Goal: Transaction & Acquisition: Purchase product/service

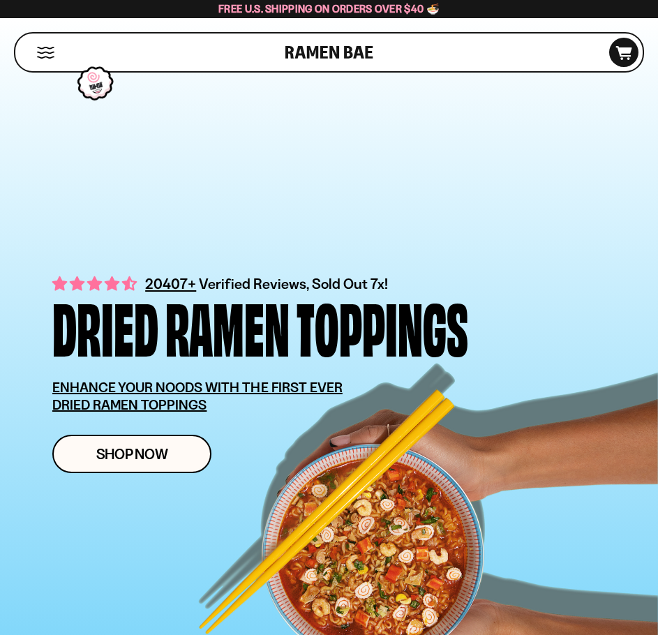
click at [47, 49] on button "Mobile Menu Trigger" at bounding box center [45, 53] width 19 height 12
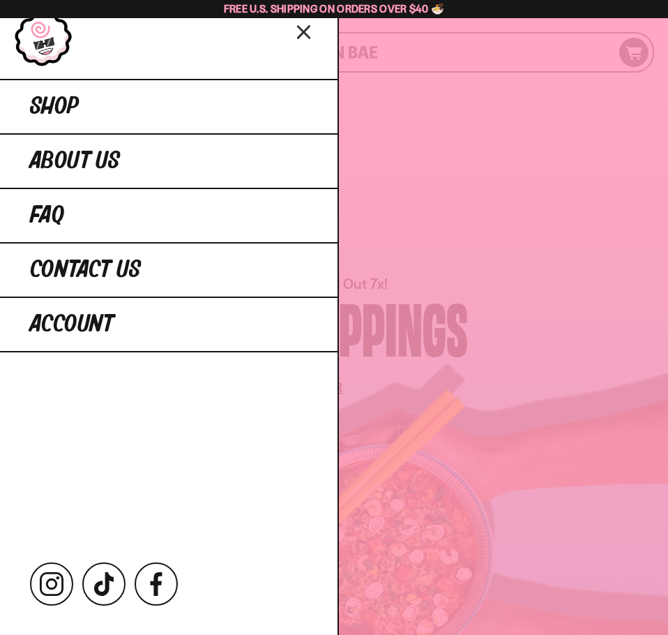
click at [473, 183] on div at bounding box center [334, 317] width 668 height 635
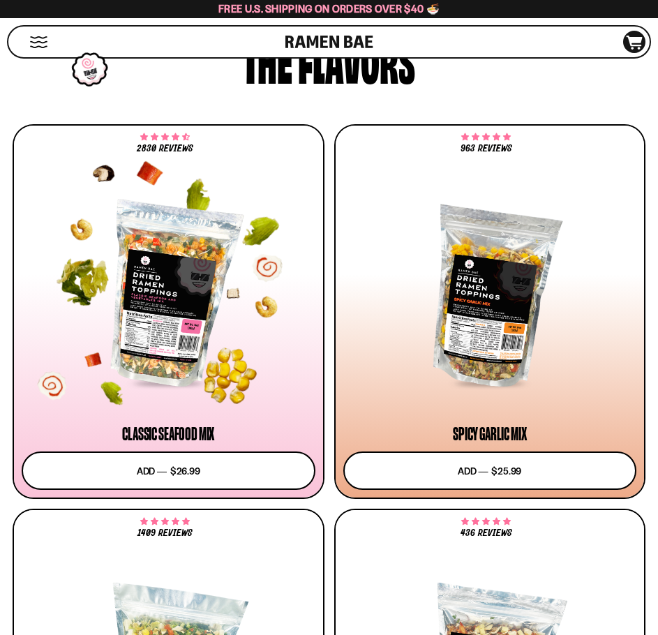
scroll to position [837, 0]
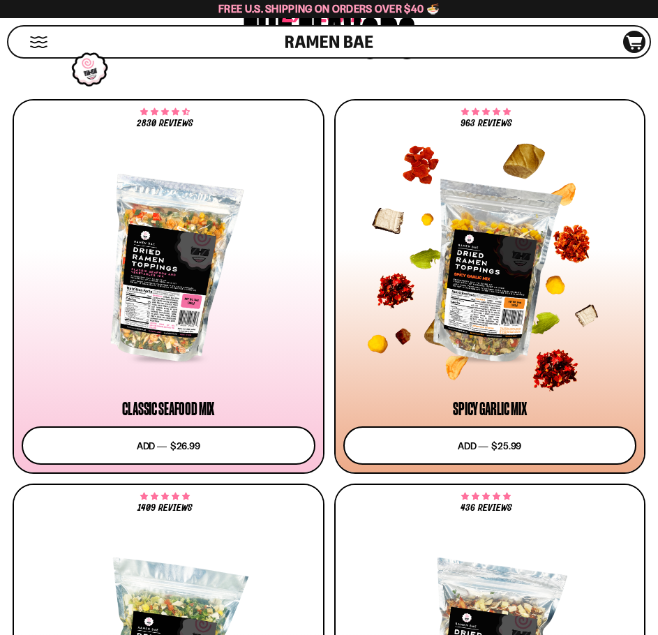
click at [453, 310] on div at bounding box center [490, 269] width 294 height 181
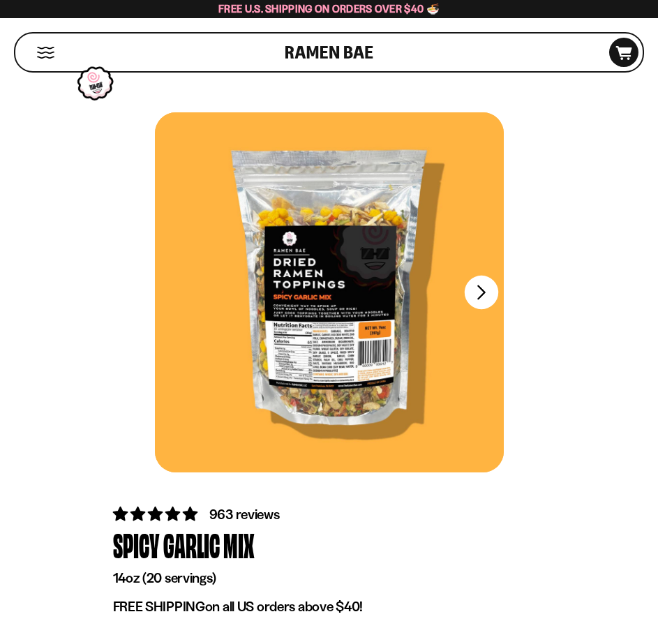
click at [483, 297] on button "FADCB6FD-DFAB-4417-9F21-029242090B77" at bounding box center [480, 292] width 33 height 33
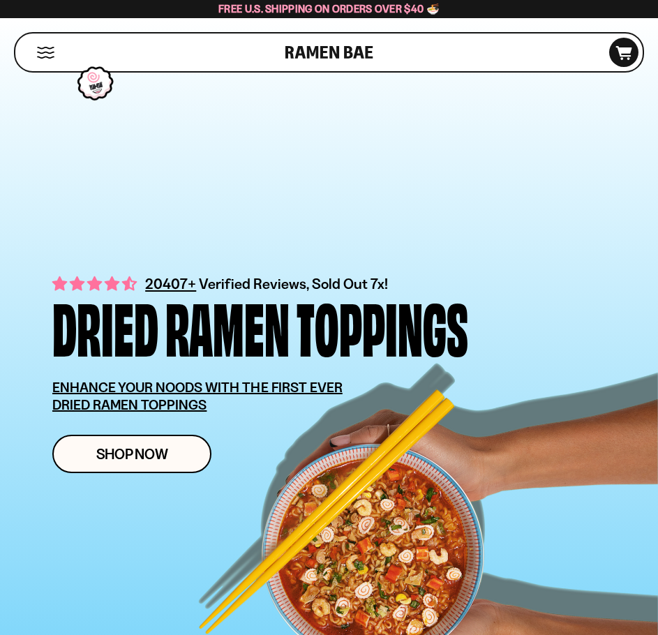
scroll to position [70, 0]
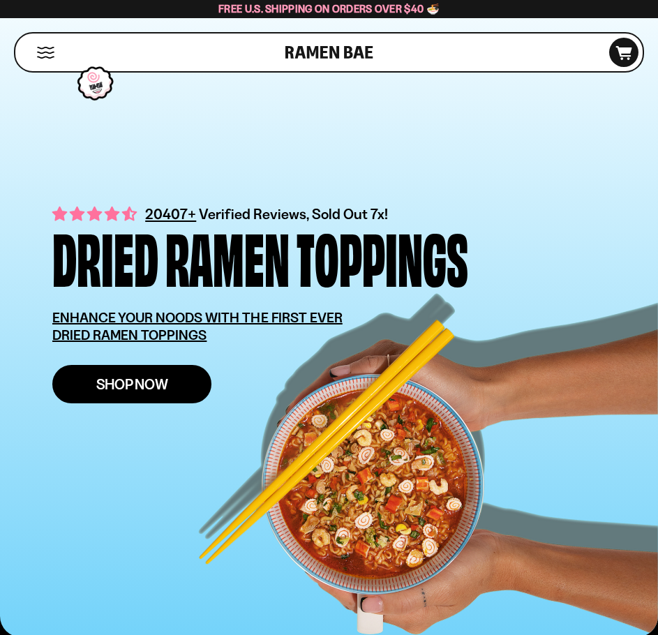
click at [137, 391] on span "Shop Now" at bounding box center [132, 384] width 72 height 15
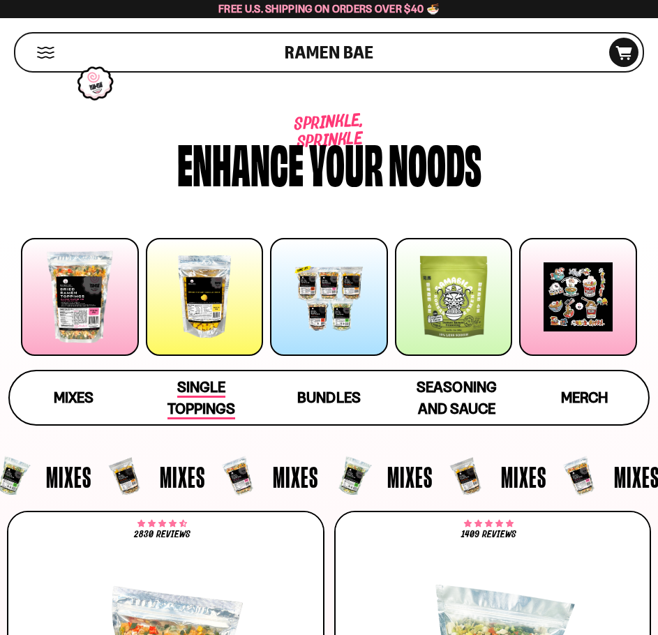
click at [203, 389] on span "Single Toppings" at bounding box center [201, 398] width 68 height 41
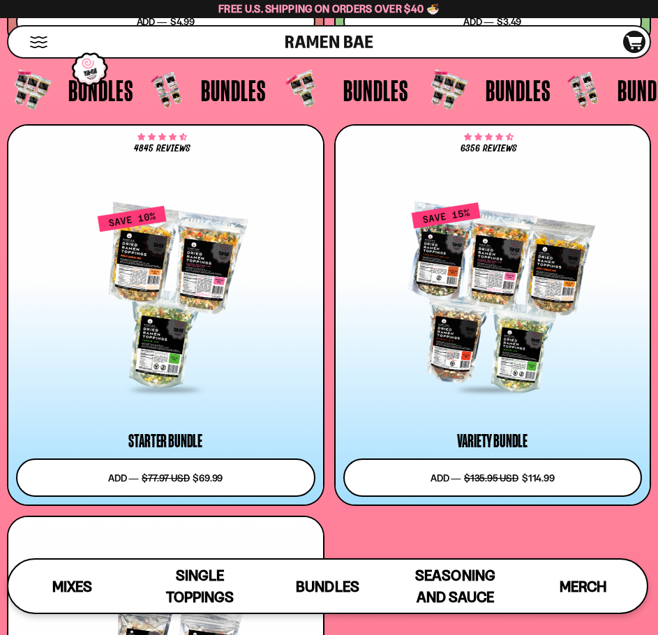
scroll to position [5517, 0]
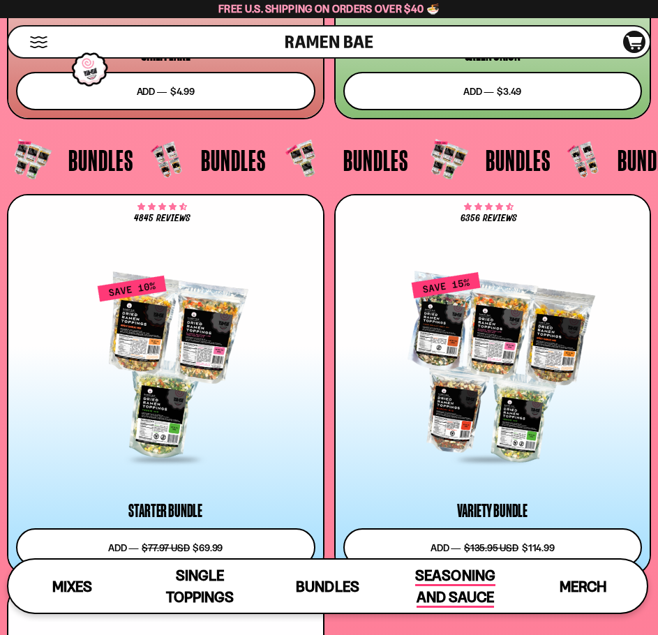
click at [443, 583] on span "Seasoning and Sauce" at bounding box center [455, 587] width 80 height 41
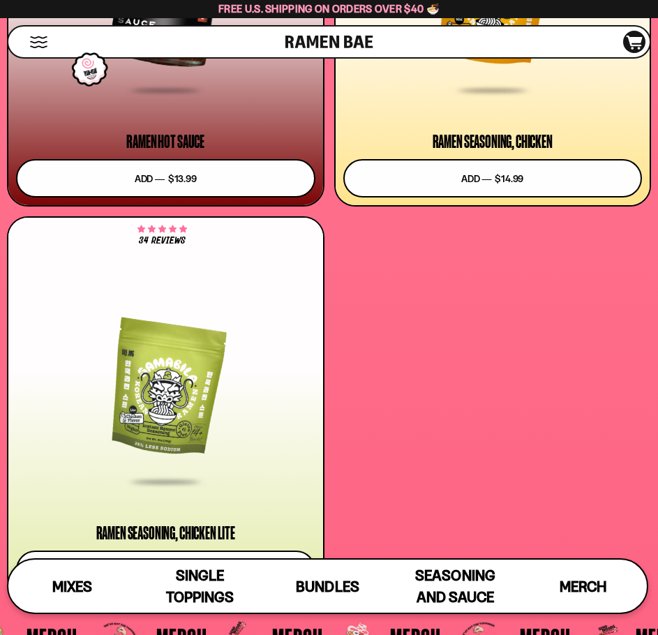
scroll to position [6838, 0]
